Goal: Task Accomplishment & Management: Manage account settings

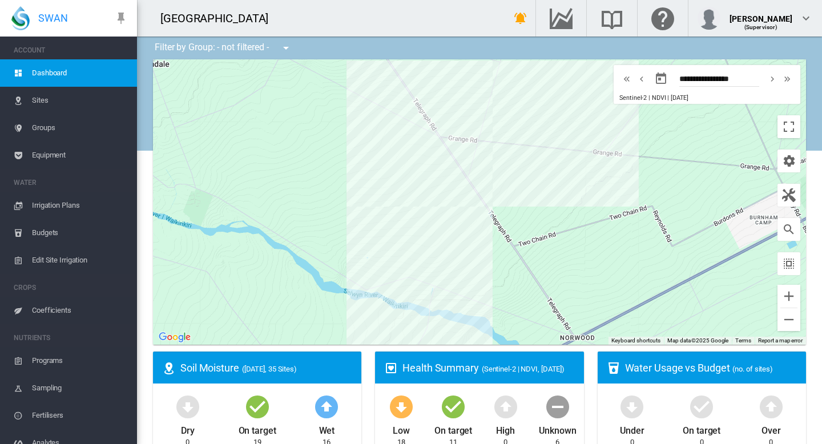
click at [56, 261] on span "Edit Site Irrigation" at bounding box center [80, 260] width 96 height 27
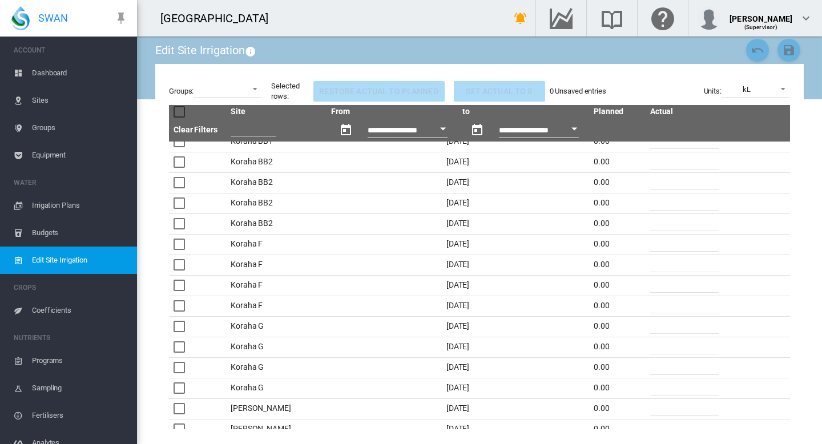
scroll to position [176, 0]
click at [180, 304] on div at bounding box center [179, 304] width 11 height 11
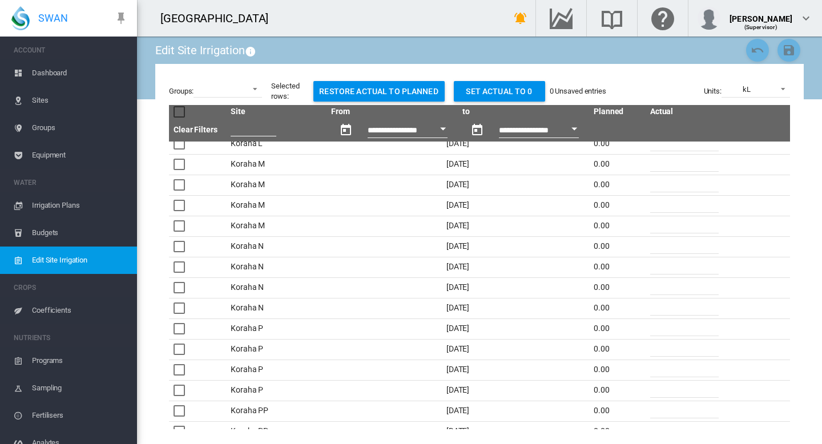
scroll to position [0, 0]
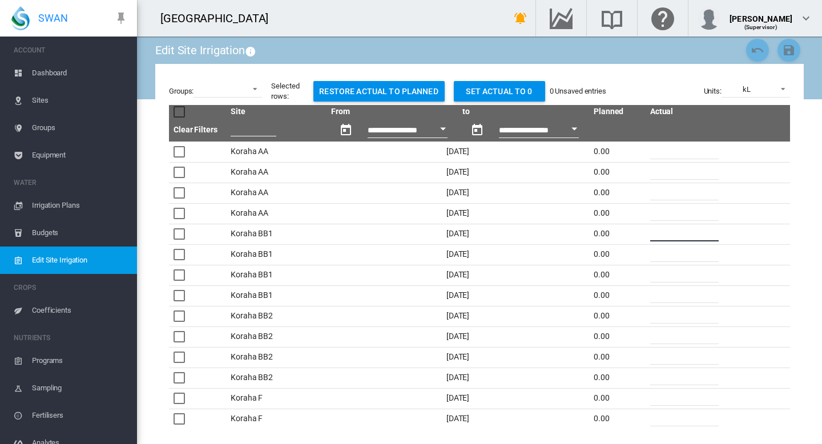
click at [652, 239] on input "*" at bounding box center [684, 232] width 69 height 17
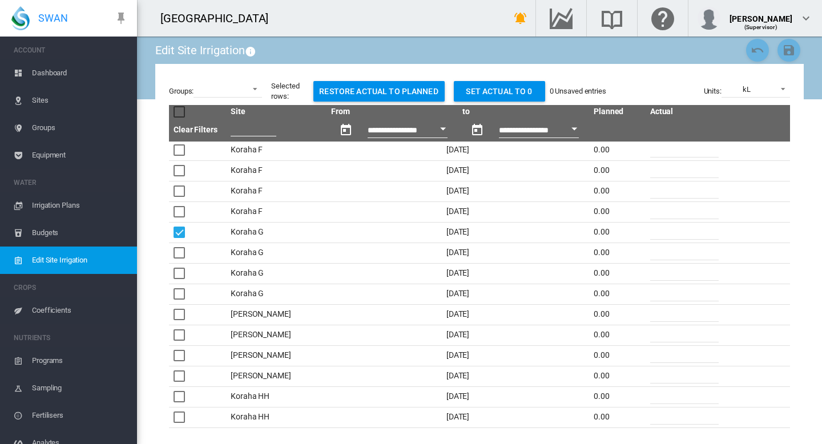
scroll to position [207, 0]
click at [664, 252] on input "*" at bounding box center [684, 252] width 69 height 17
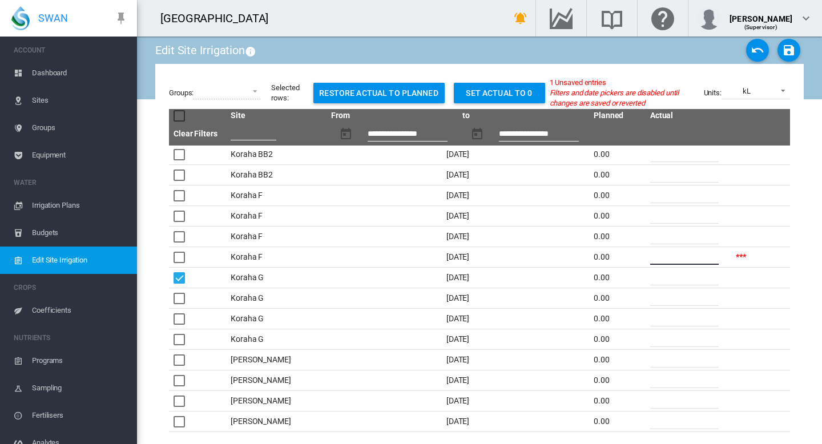
type input "**"
click at [784, 91] on span at bounding box center [780, 90] width 14 height 10
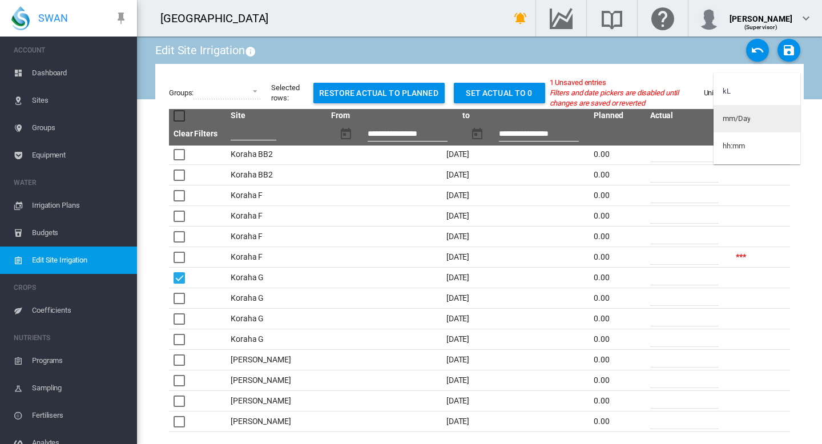
click at [749, 122] on div "mm/Day" at bounding box center [736, 119] width 27 height 10
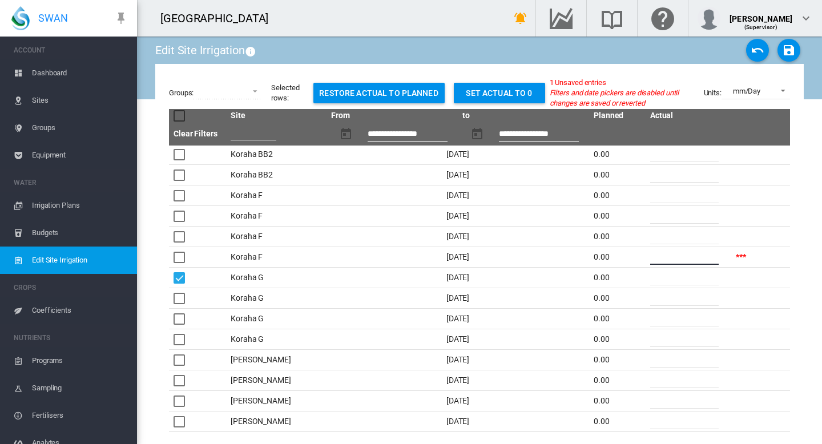
click at [674, 258] on input "****" at bounding box center [684, 256] width 69 height 17
type input "*"
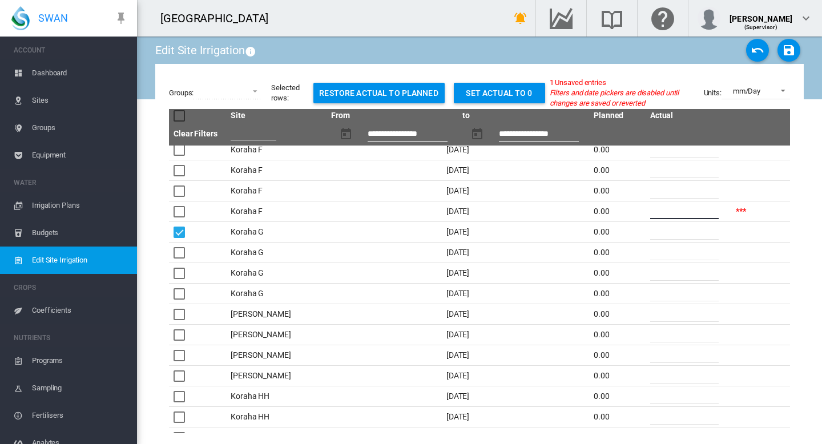
scroll to position [253, 0]
type input "*"
click at [664, 232] on input "*" at bounding box center [684, 230] width 69 height 17
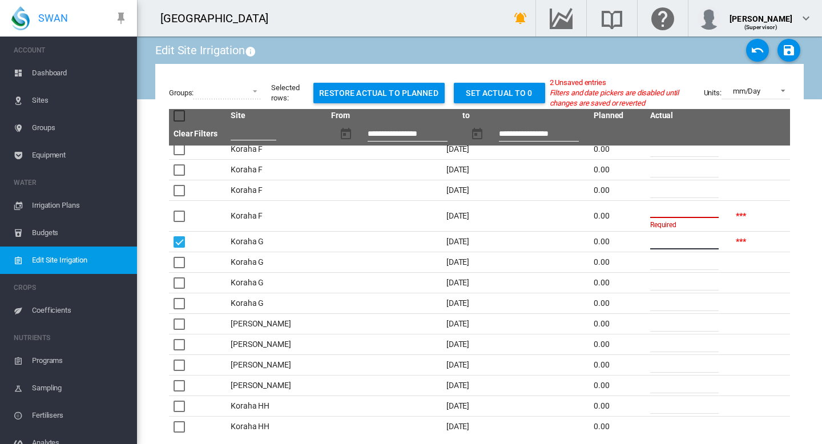
type input "*"
click at [667, 258] on input "*" at bounding box center [684, 261] width 69 height 17
click at [678, 243] on input "**" at bounding box center [684, 240] width 69 height 17
click at [665, 211] on input "number" at bounding box center [684, 209] width 69 height 17
click at [671, 196] on input "*" at bounding box center [684, 189] width 69 height 17
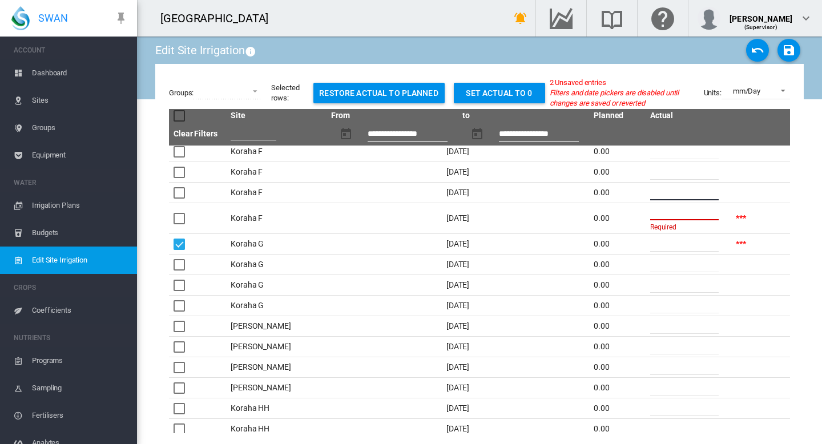
scroll to position [186, 0]
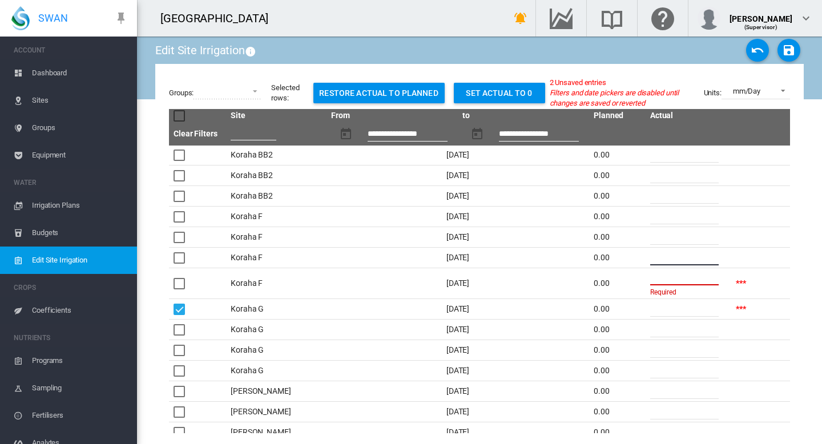
click at [682, 282] on input "number" at bounding box center [684, 276] width 69 height 17
click at [491, 88] on button "Set actual to 0" at bounding box center [499, 93] width 91 height 21
type input "*"
click at [673, 276] on input "number" at bounding box center [684, 276] width 69 height 17
click at [179, 285] on div at bounding box center [179, 283] width 11 height 11
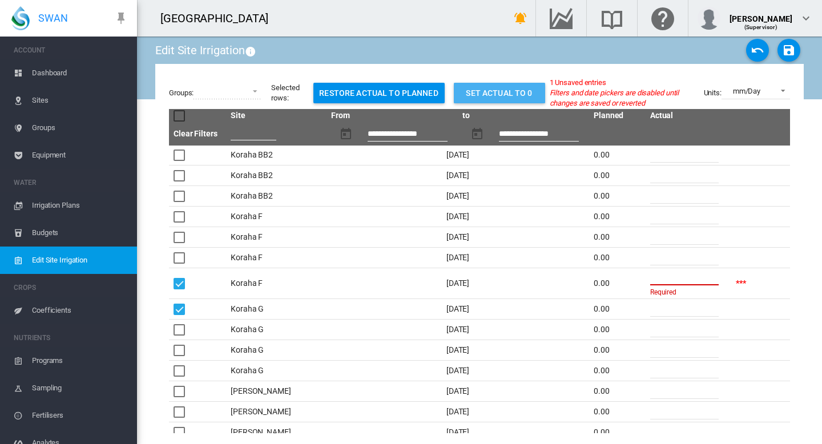
click at [492, 88] on button "Set actual to 0" at bounding box center [499, 93] width 91 height 21
type input "*"
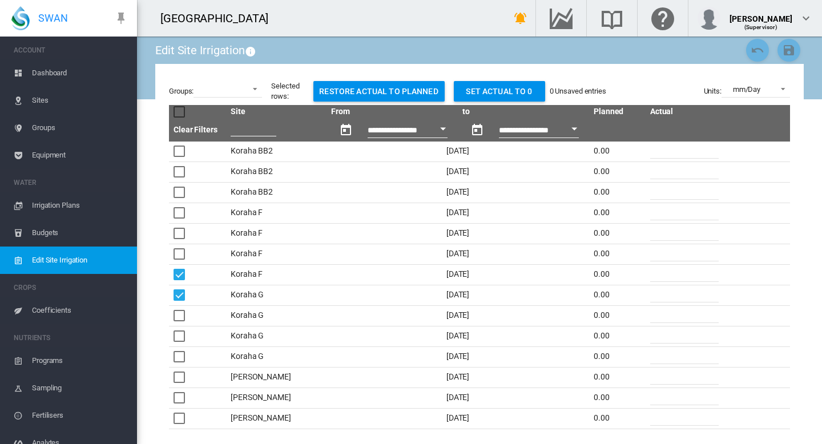
click at [183, 274] on div at bounding box center [179, 274] width 11 height 11
click at [440, 128] on div "Open calendar" at bounding box center [443, 129] width 6 height 3
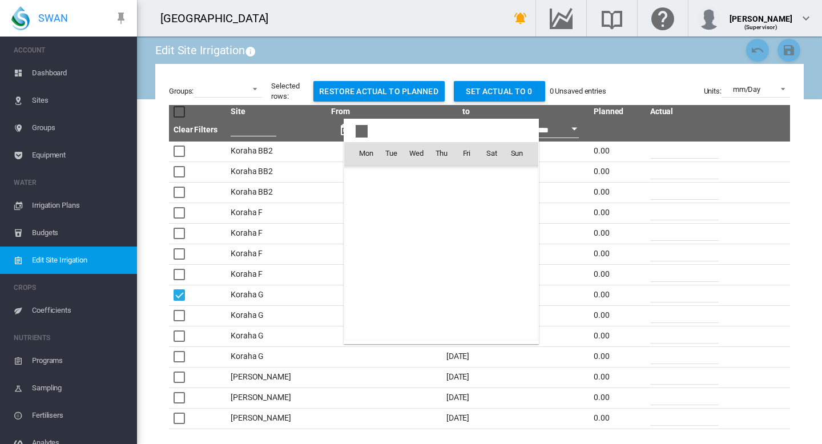
scroll to position [28448, 0]
click at [673, 84] on div at bounding box center [411, 222] width 822 height 444
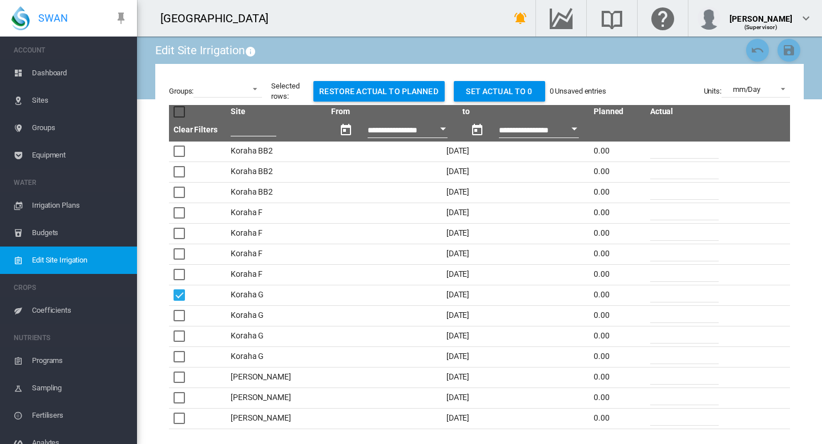
click at [433, 132] on button "Open calendar" at bounding box center [443, 129] width 21 height 21
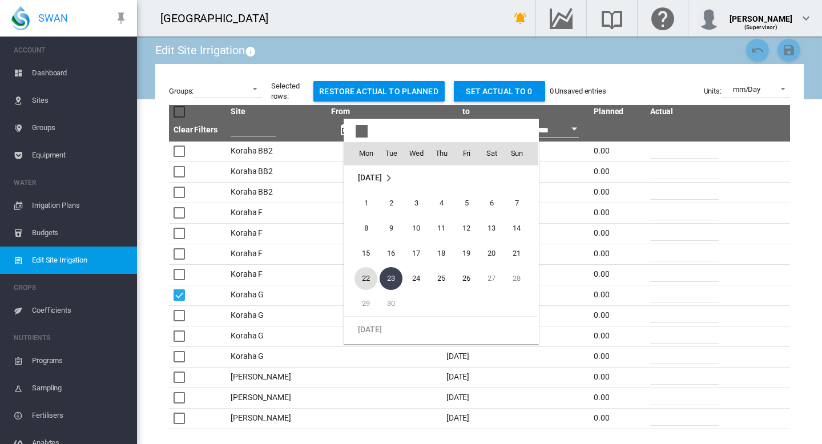
click at [372, 282] on span "22" at bounding box center [366, 278] width 23 height 23
type input "**********"
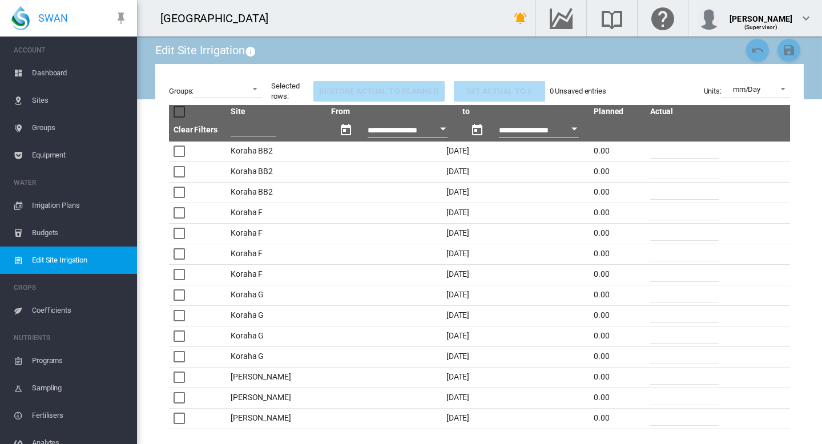
click at [436, 134] on button "Open calendar" at bounding box center [443, 129] width 21 height 21
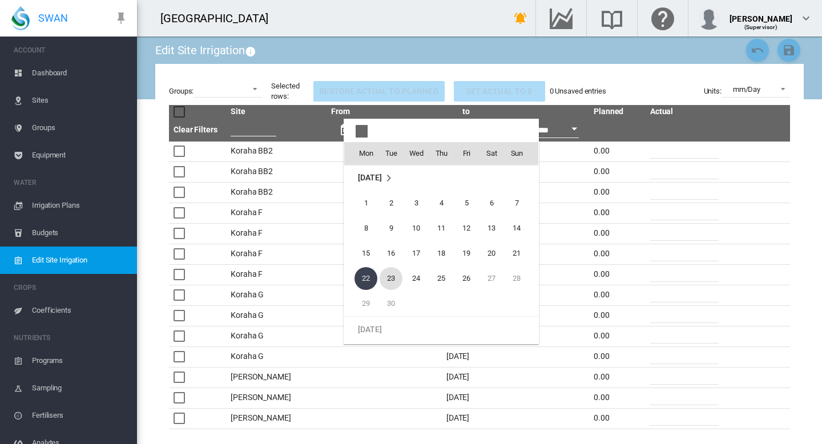
click at [392, 280] on span "23" at bounding box center [391, 278] width 23 height 23
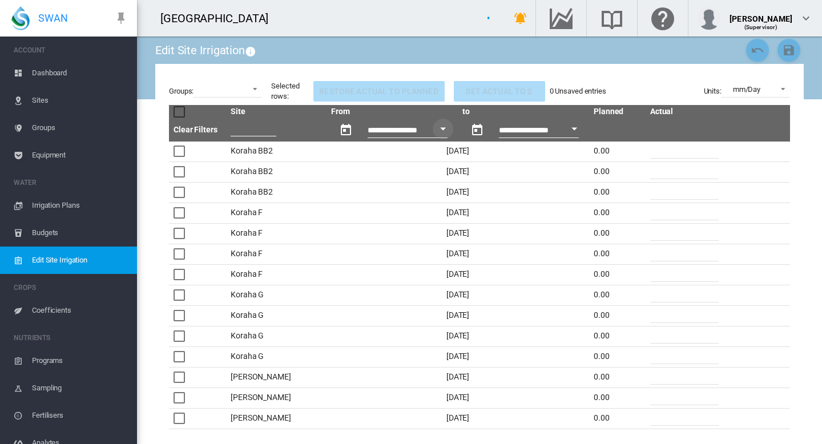
type input "**********"
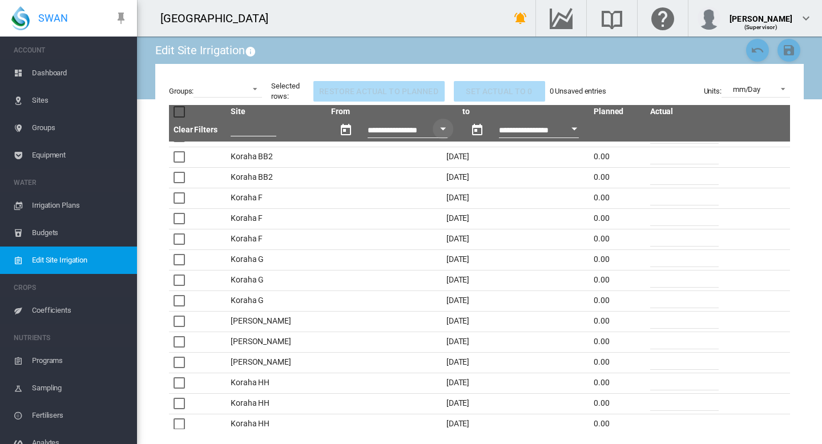
scroll to position [142, 0]
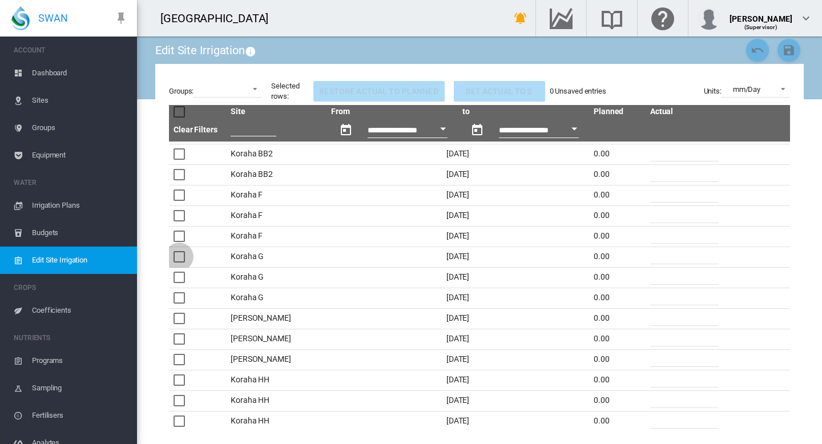
click at [183, 255] on div at bounding box center [179, 256] width 11 height 11
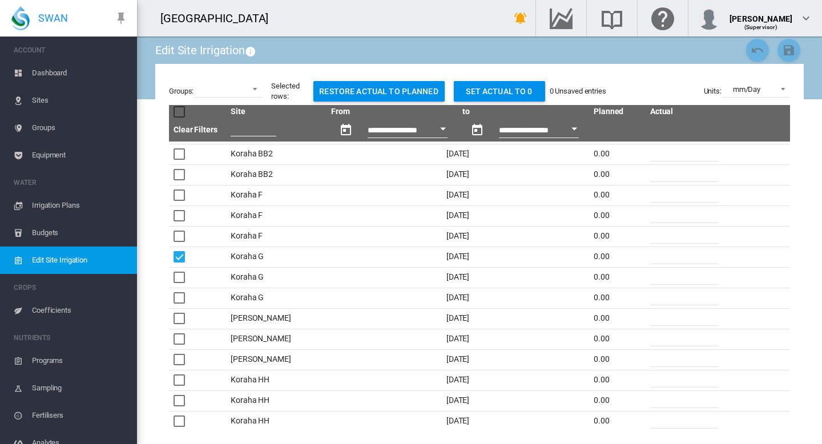
click at [668, 256] on input "*" at bounding box center [684, 255] width 69 height 17
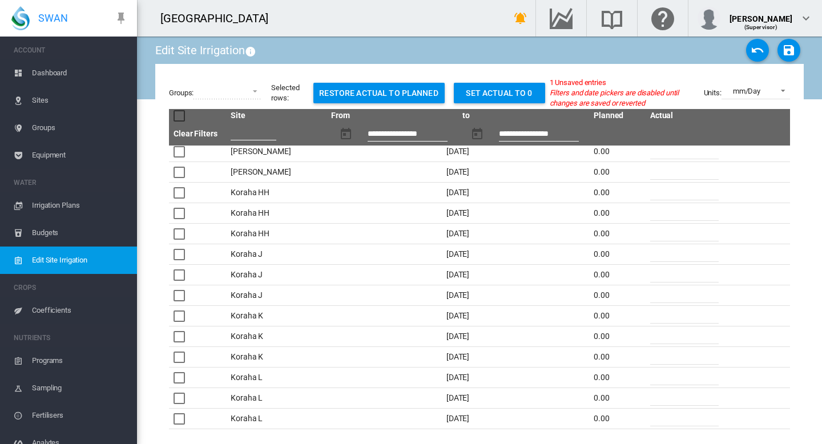
scroll to position [336, 0]
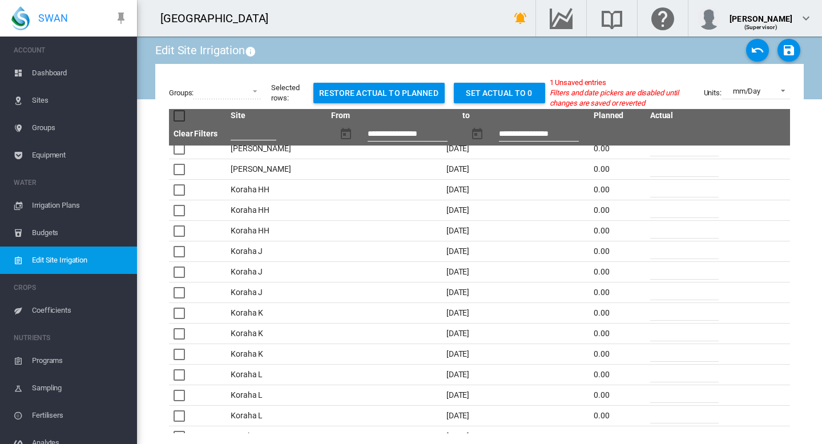
type input "**"
click at [181, 313] on div at bounding box center [179, 313] width 11 height 11
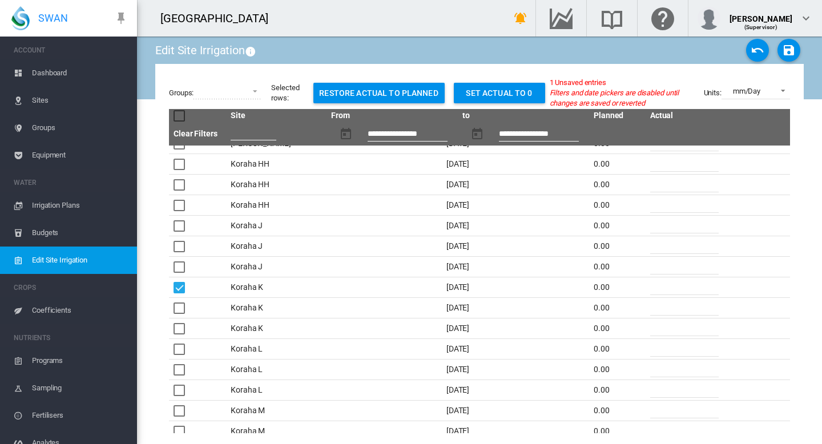
scroll to position [353, 0]
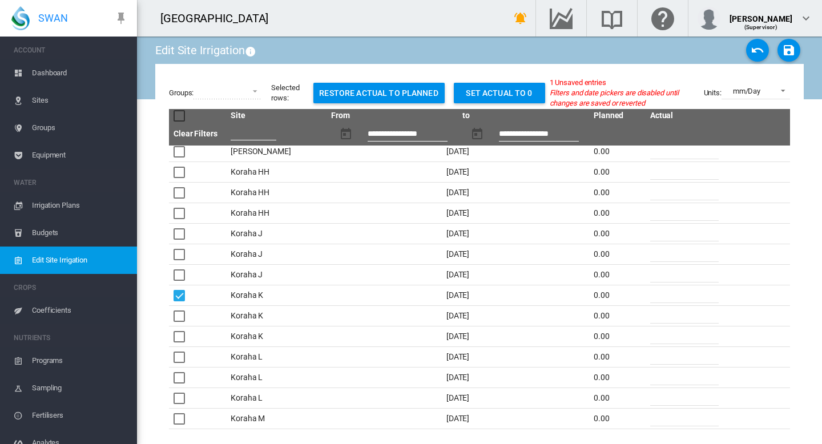
click at [659, 292] on input "*" at bounding box center [684, 294] width 69 height 17
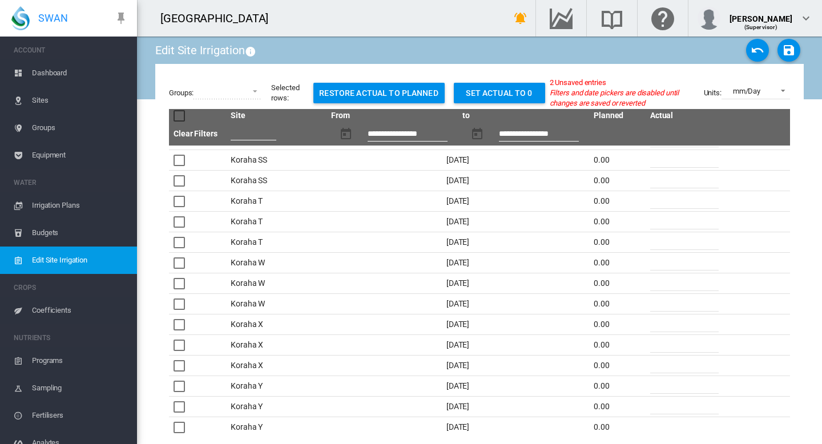
scroll to position [947, 0]
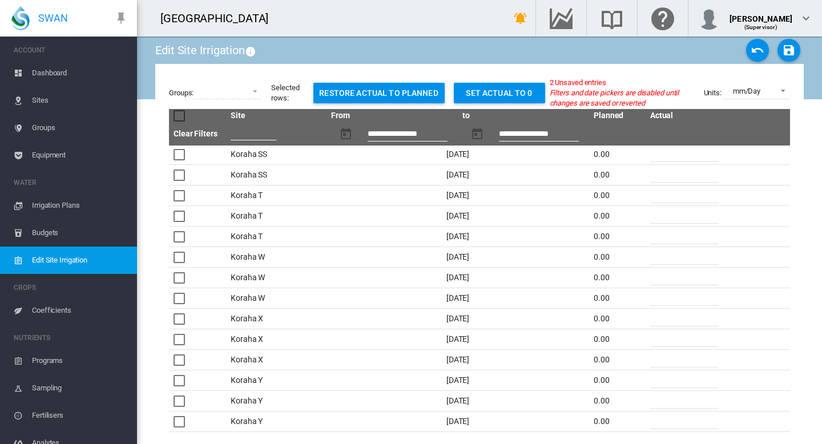
type input "**"
click at [180, 315] on div at bounding box center [179, 318] width 11 height 11
click at [662, 320] on input "*" at bounding box center [684, 317] width 69 height 17
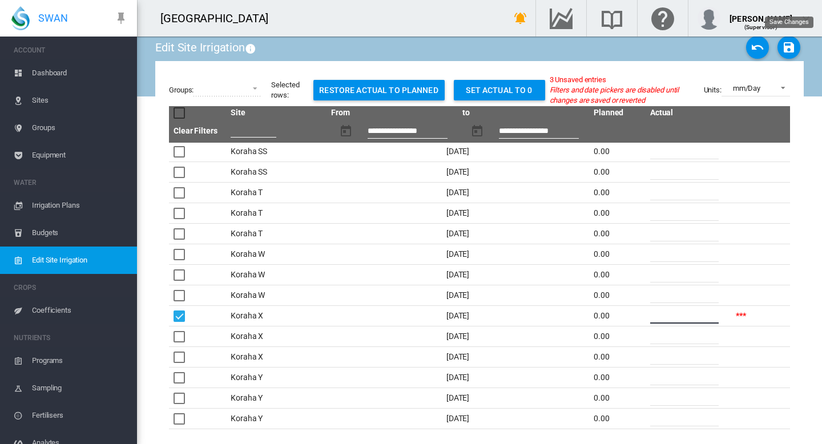
type input "**"
click at [791, 53] on md-icon "icon-content-save" at bounding box center [789, 48] width 14 height 14
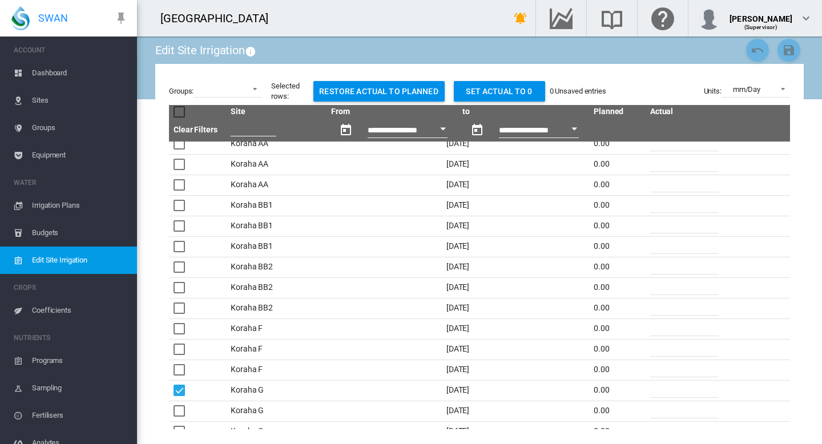
scroll to position [0, 0]
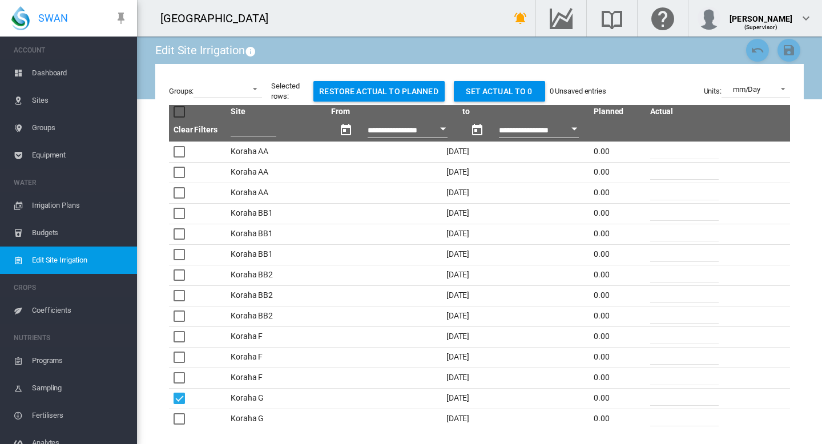
click at [53, 77] on span "Dashboard" at bounding box center [80, 72] width 96 height 27
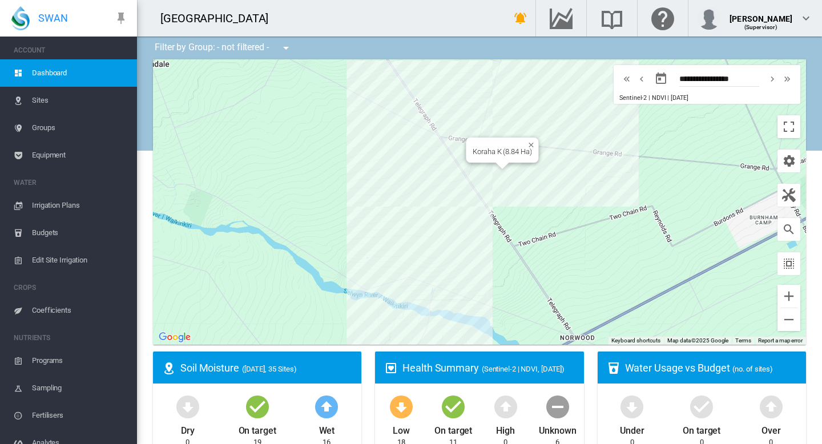
click at [502, 172] on div "Koraha K (8.84 Ha)" at bounding box center [479, 202] width 653 height 286
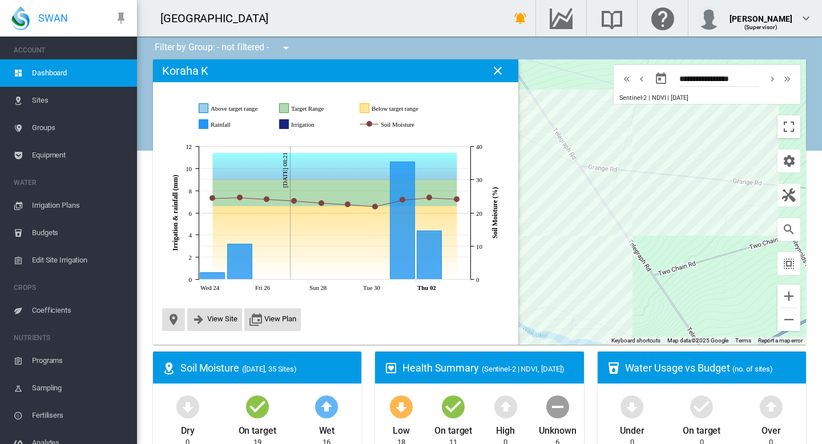
click at [662, 200] on div at bounding box center [479, 202] width 653 height 286
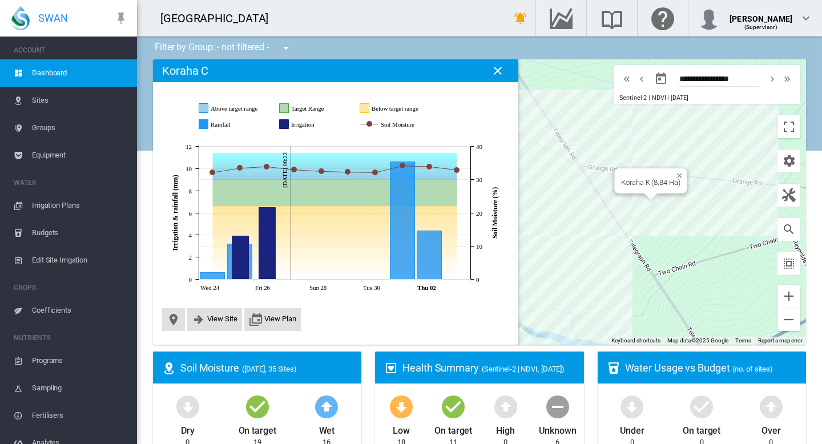
click at [639, 200] on div "Koraha K (8.84 Ha)" at bounding box center [479, 202] width 653 height 286
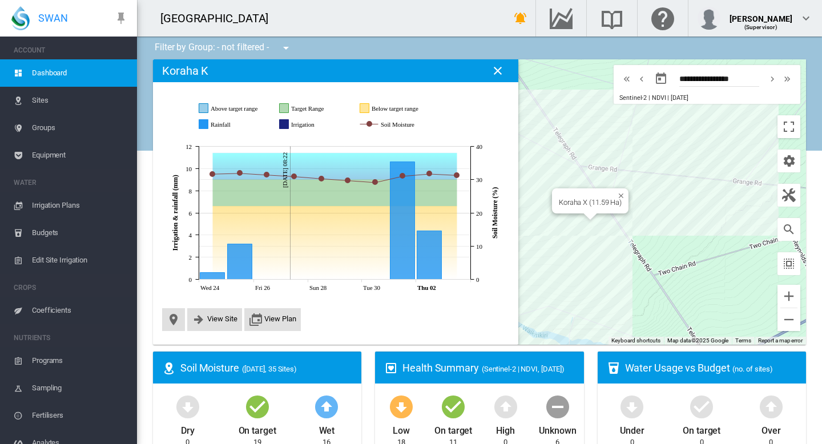
click at [585, 223] on div "Koraha X (11.59 Ha)" at bounding box center [479, 202] width 653 height 286
click at [643, 183] on div at bounding box center [644, 182] width 14 height 7
click at [646, 184] on div at bounding box center [479, 202] width 653 height 286
click at [645, 184] on div "Koraha G (9.19 Ha)" at bounding box center [479, 202] width 653 height 286
click at [211, 320] on span "View Site" at bounding box center [222, 319] width 30 height 9
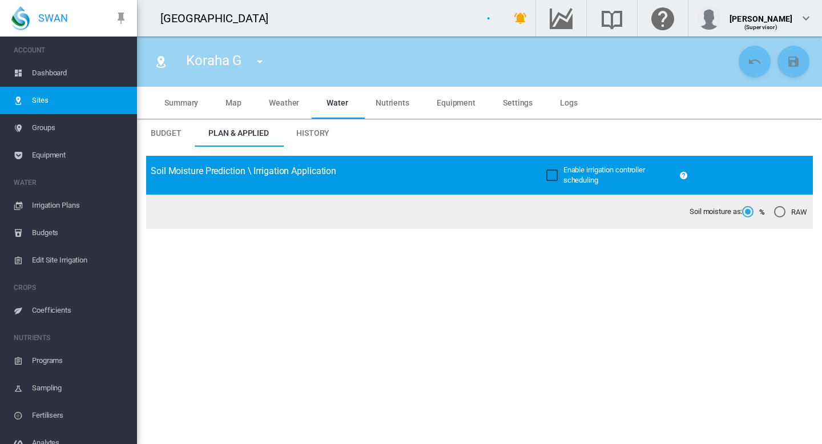
type input "********"
type input "****"
type input "*********"
type input "**"
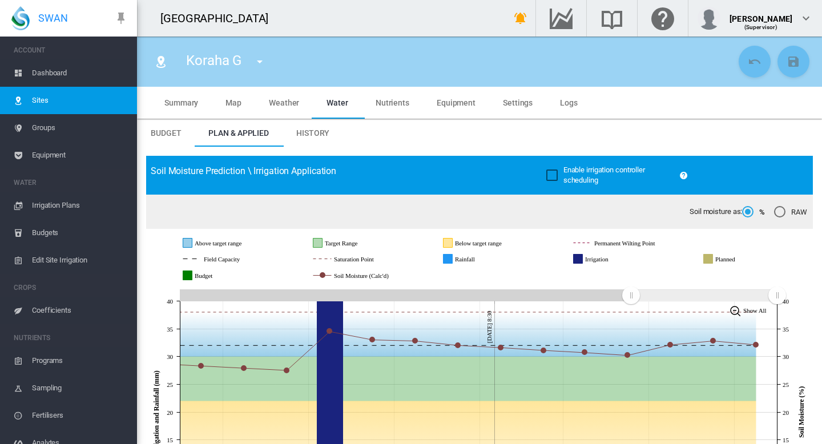
click at [35, 72] on span "Dashboard" at bounding box center [80, 72] width 96 height 27
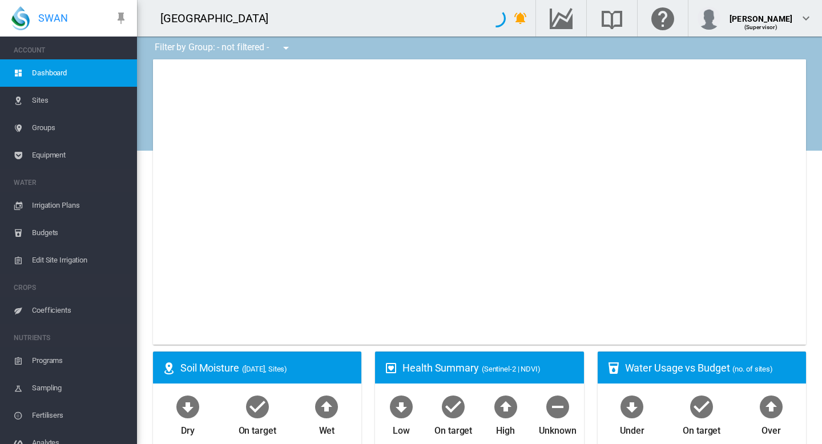
type input "**********"
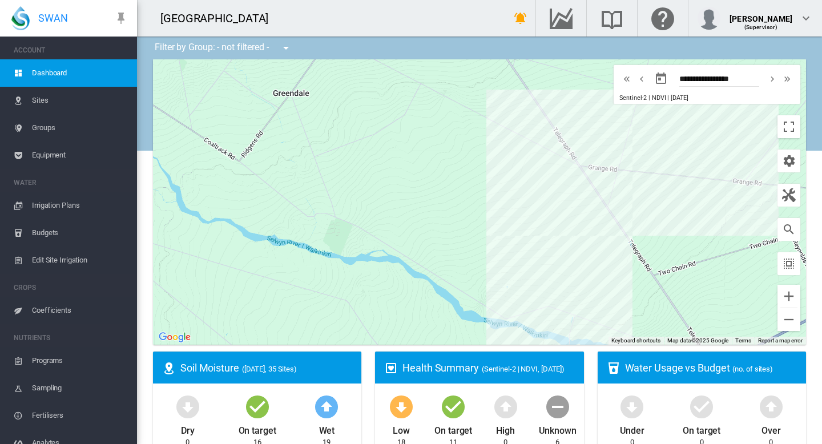
click at [594, 245] on div at bounding box center [479, 202] width 653 height 286
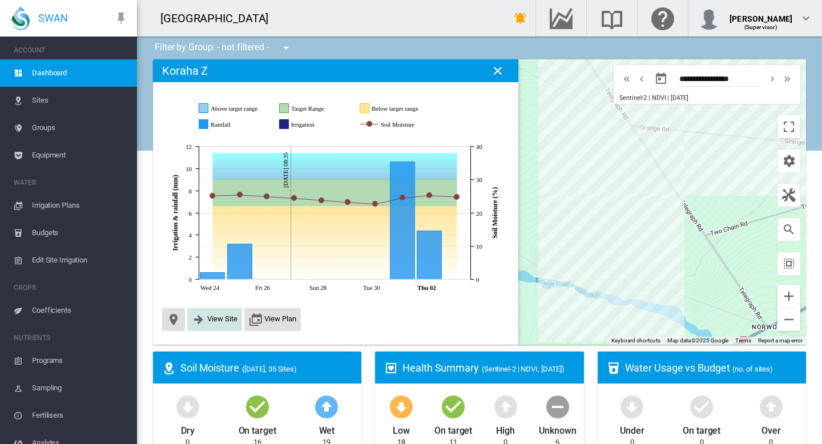
click at [220, 319] on span "View Site" at bounding box center [222, 319] width 30 height 9
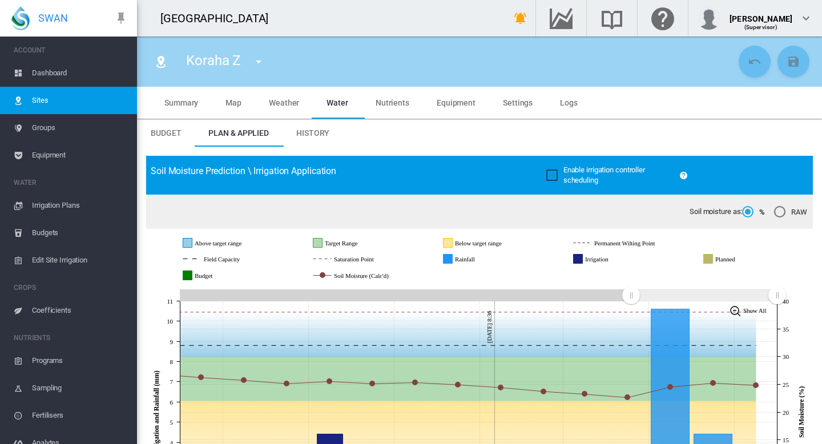
click at [61, 75] on span "Dashboard" at bounding box center [80, 72] width 96 height 27
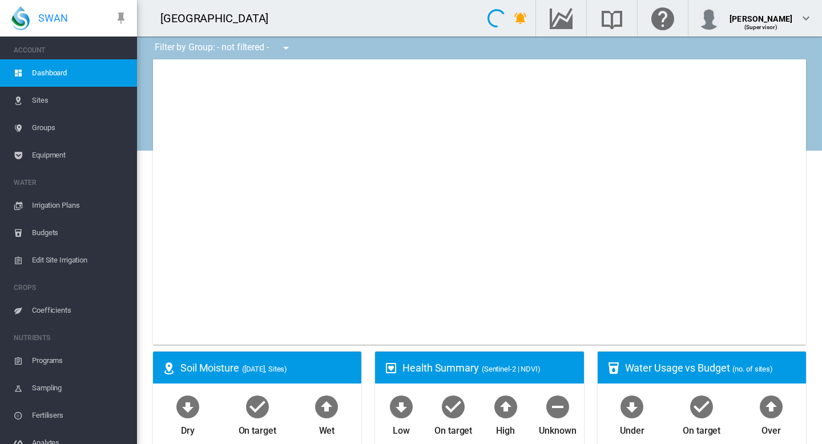
type input "**********"
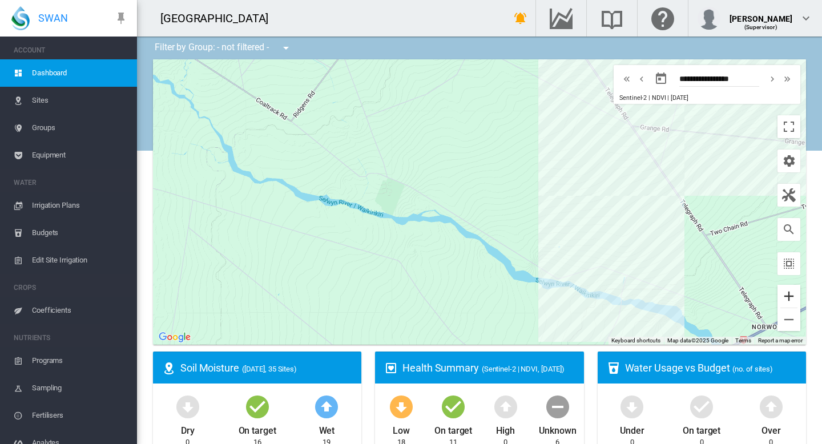
click at [789, 291] on button "Zoom in" at bounding box center [789, 296] width 23 height 23
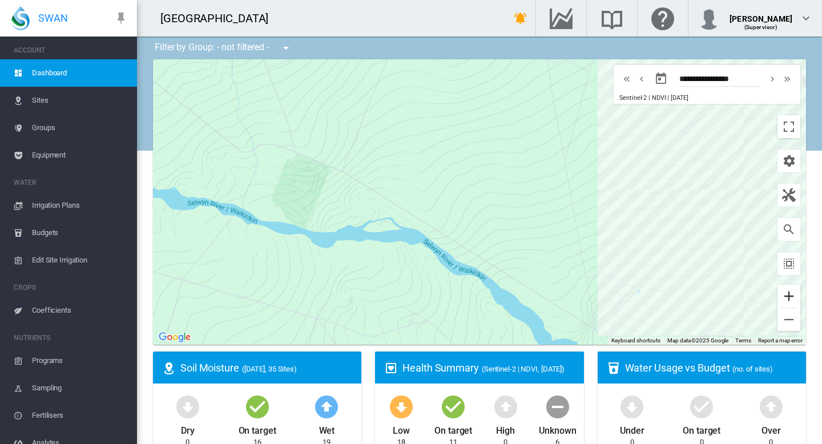
click at [789, 291] on button "Zoom in" at bounding box center [789, 296] width 23 height 23
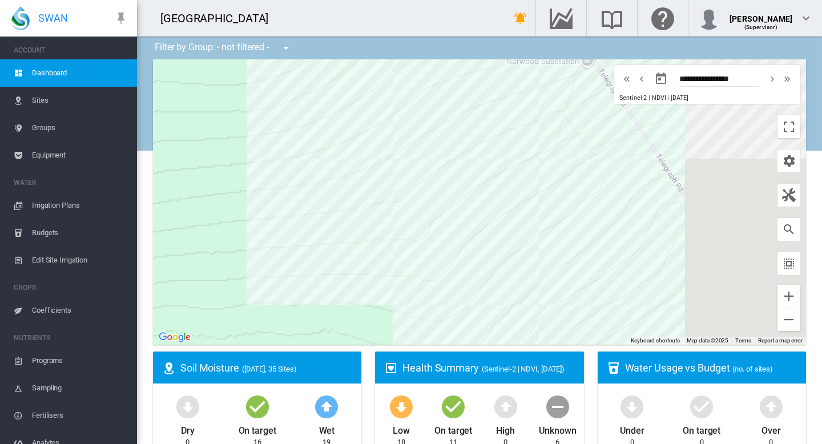
drag, startPoint x: 636, startPoint y: 206, endPoint x: 21, endPoint y: 186, distance: 615.3
click at [21, 186] on div "SWAN ACCOUNT Dashboard Sites Groups Equipment WATER Irrigation Plans" at bounding box center [411, 222] width 822 height 444
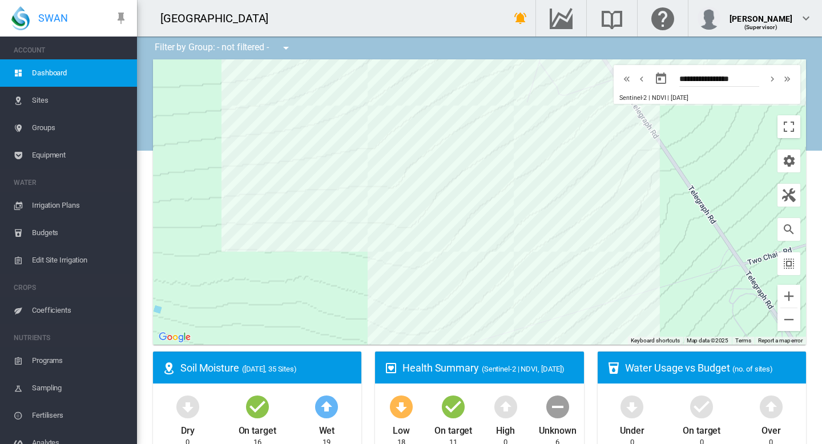
drag, startPoint x: 657, startPoint y: 262, endPoint x: 632, endPoint y: 206, distance: 62.1
click at [632, 206] on div at bounding box center [479, 202] width 653 height 286
click at [415, 176] on div "Koraha EE (9.72 Ha)" at bounding box center [479, 202] width 653 height 286
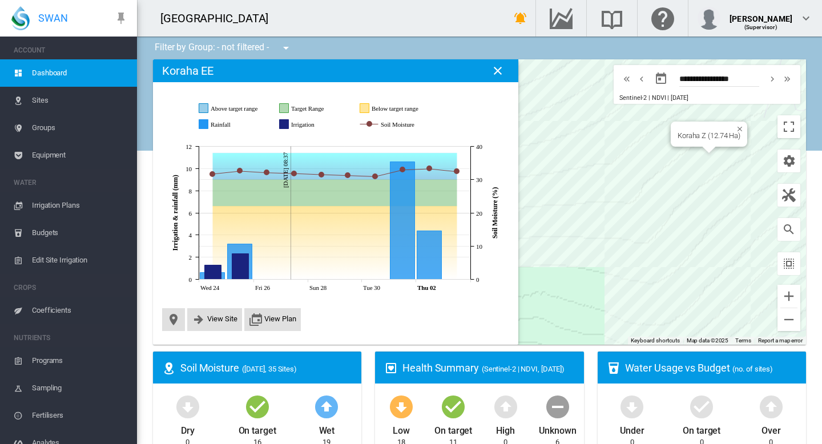
click at [741, 152] on div "Koraha Z (12.74 Ha)" at bounding box center [479, 202] width 653 height 286
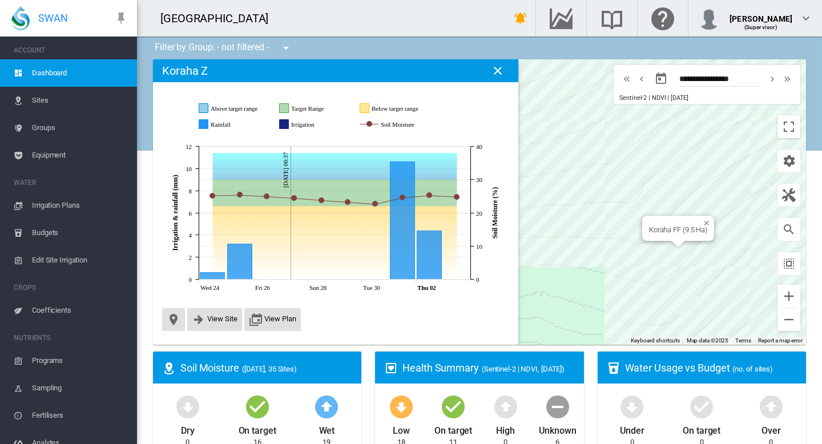
click at [686, 255] on div "Koraha FF (9.5 Ha)" at bounding box center [479, 202] width 653 height 286
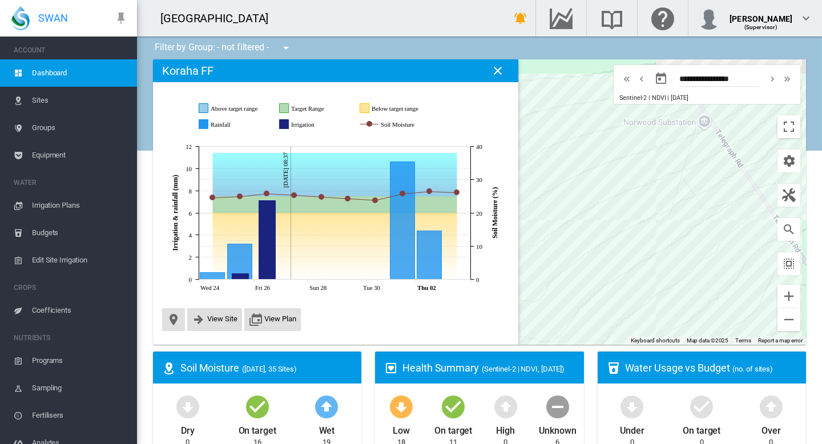
drag, startPoint x: 694, startPoint y: 172, endPoint x: 598, endPoint y: 272, distance: 138.5
click at [598, 272] on div at bounding box center [479, 202] width 653 height 286
click at [592, 165] on div "Koraha X (11.59 Ha)" at bounding box center [479, 202] width 653 height 286
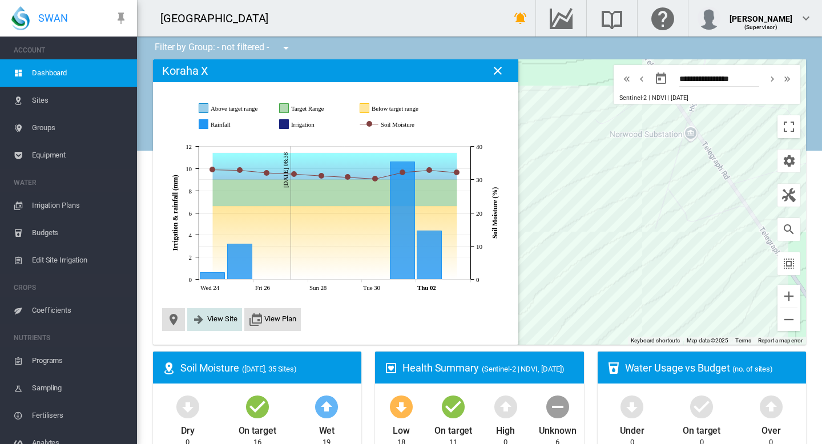
click at [214, 324] on button "View Site" at bounding box center [215, 320] width 46 height 14
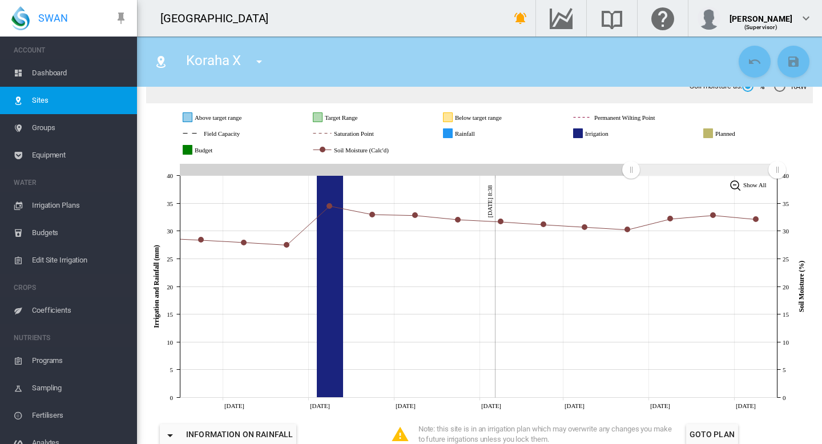
scroll to position [126, 0]
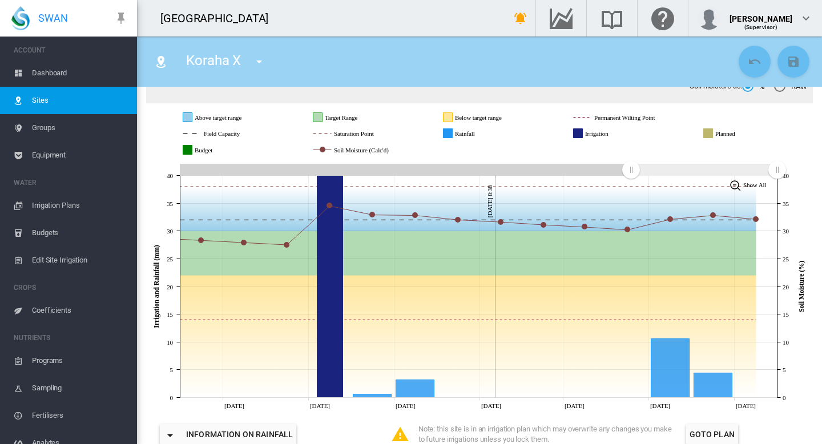
click at [54, 71] on span "Dashboard" at bounding box center [80, 72] width 96 height 27
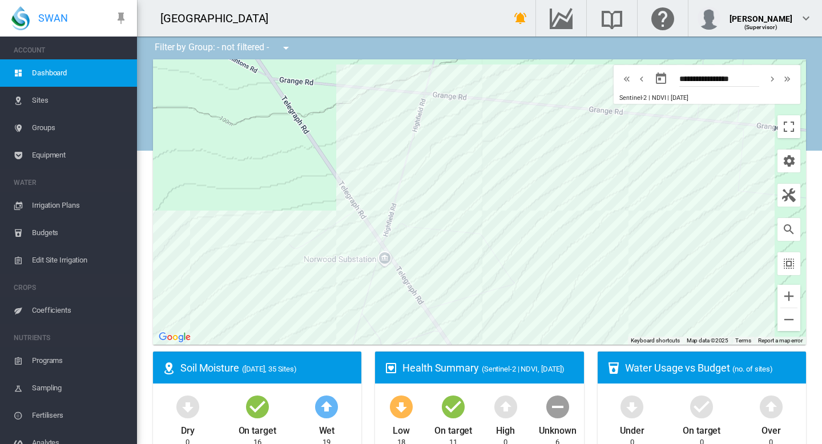
drag, startPoint x: 525, startPoint y: 174, endPoint x: 211, endPoint y: 299, distance: 338.0
click at [211, 299] on div at bounding box center [479, 202] width 653 height 286
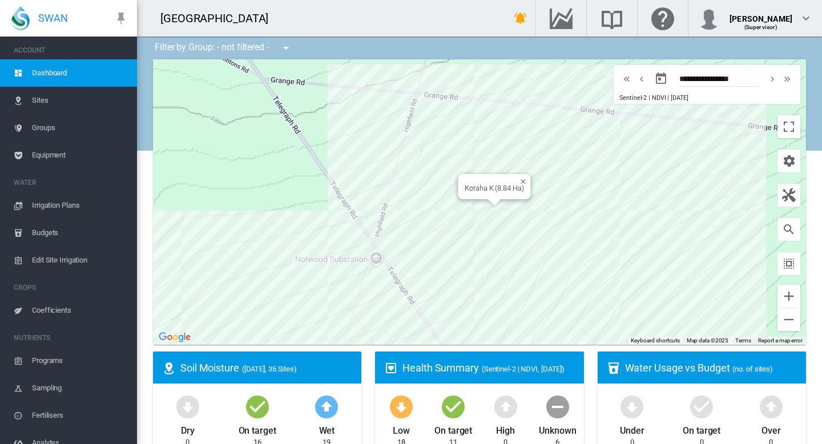
click at [510, 221] on div "Koraha K (8.84 Ha)" at bounding box center [479, 202] width 653 height 286
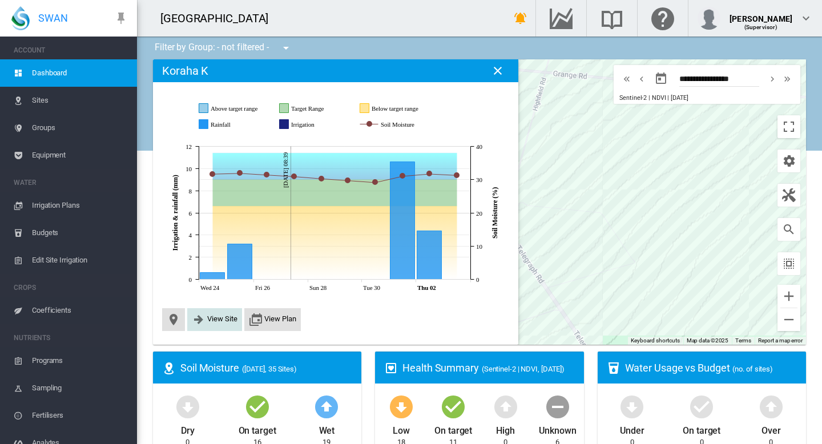
click at [214, 315] on span "View Site" at bounding box center [222, 319] width 30 height 9
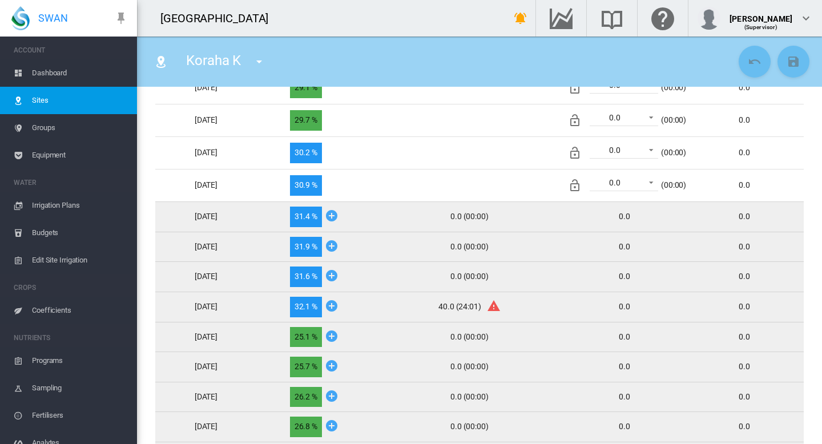
scroll to position [656, 0]
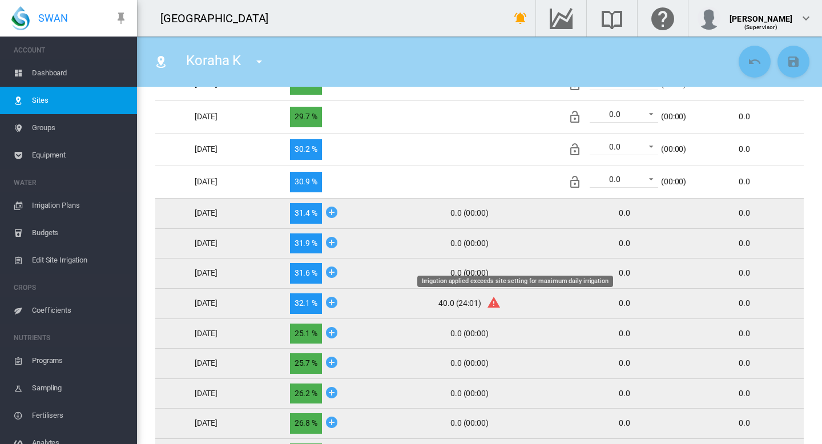
click at [501, 304] on icon "Irrigation applied exceeds site setting for maximum daily irrigation" at bounding box center [494, 302] width 14 height 14
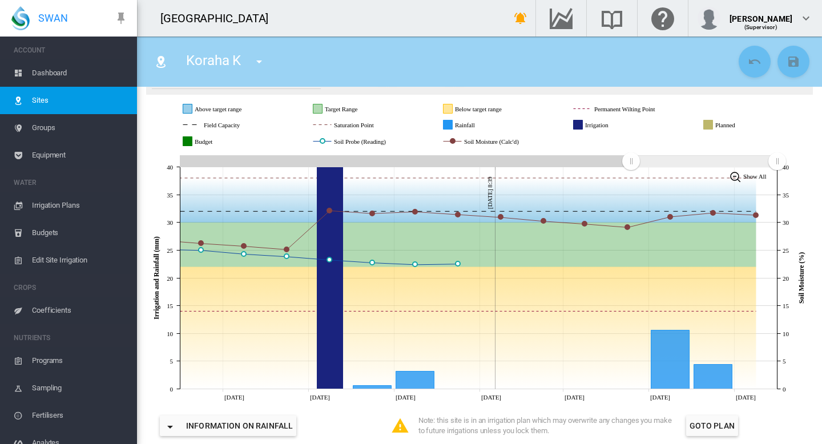
scroll to position [140, 0]
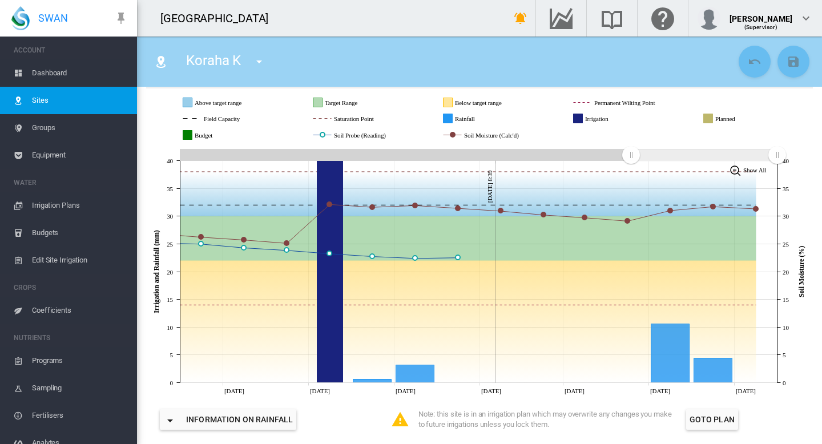
click at [53, 69] on span "Dashboard" at bounding box center [80, 72] width 96 height 27
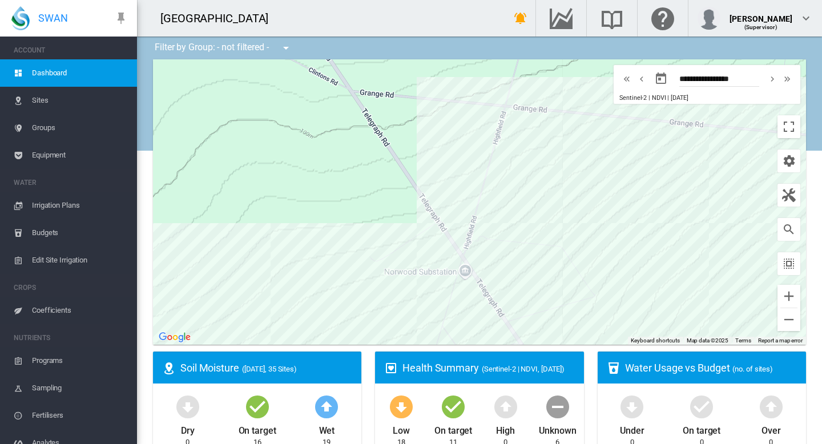
drag, startPoint x: 601, startPoint y: 264, endPoint x: 561, endPoint y: 296, distance: 51.5
click at [561, 296] on div at bounding box center [479, 202] width 653 height 286
click at [53, 260] on span "Edit Site Irrigation" at bounding box center [80, 260] width 96 height 27
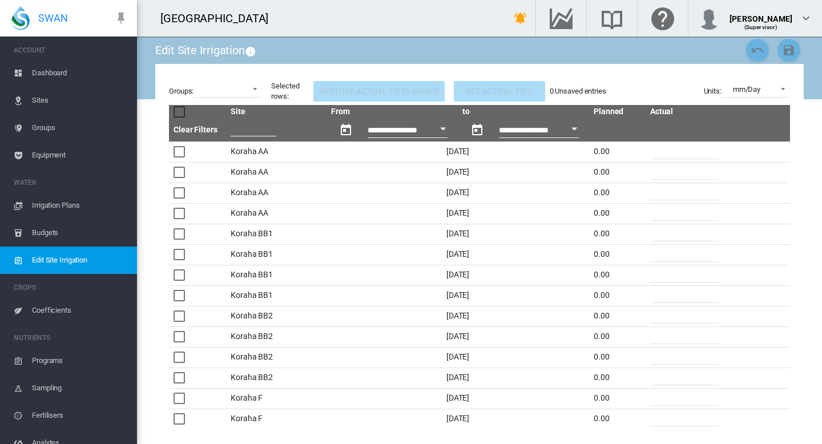
click at [43, 72] on span "Dashboard" at bounding box center [80, 72] width 96 height 27
